Goal: Use online tool/utility: Utilize a website feature to perform a specific function

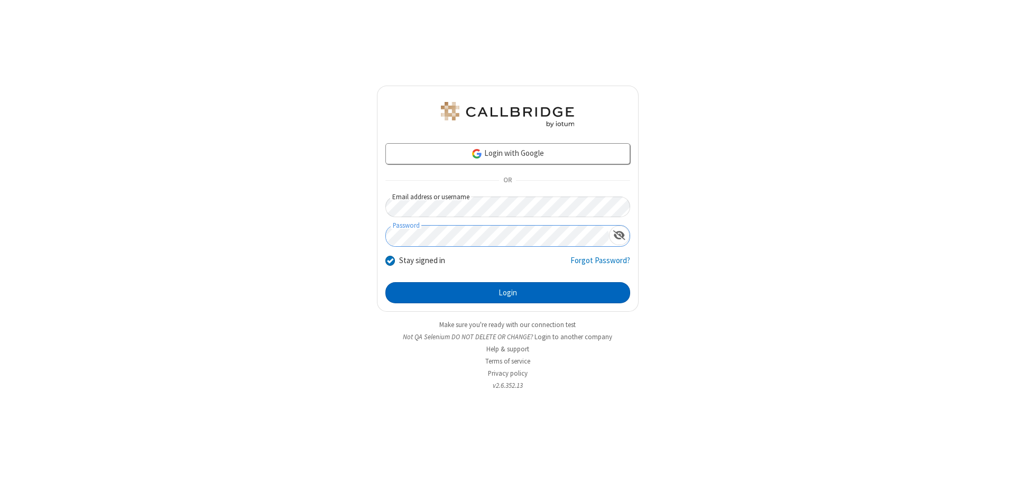
click at [507, 293] on button "Login" at bounding box center [507, 292] width 245 height 21
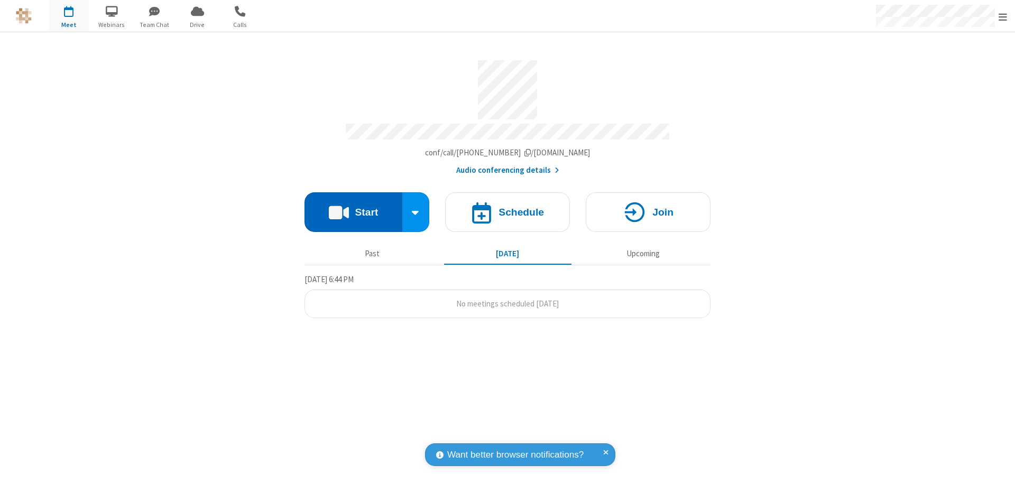
click at [353, 207] on button "Start" at bounding box center [353, 212] width 98 height 40
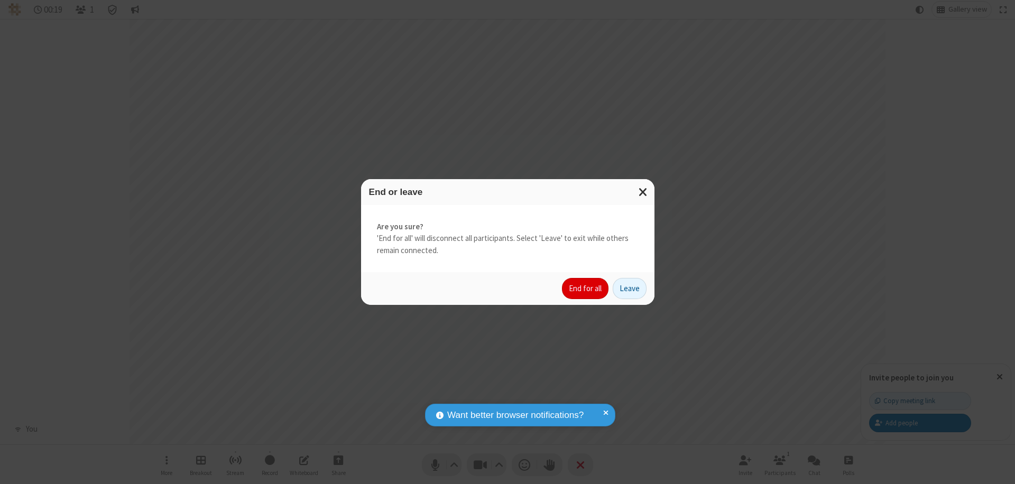
click at [586, 289] on button "End for all" at bounding box center [585, 288] width 47 height 21
